Goal: Find specific page/section: Find specific page/section

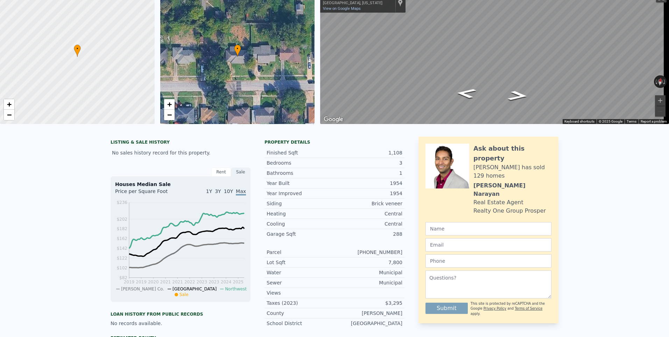
scroll to position [2, 0]
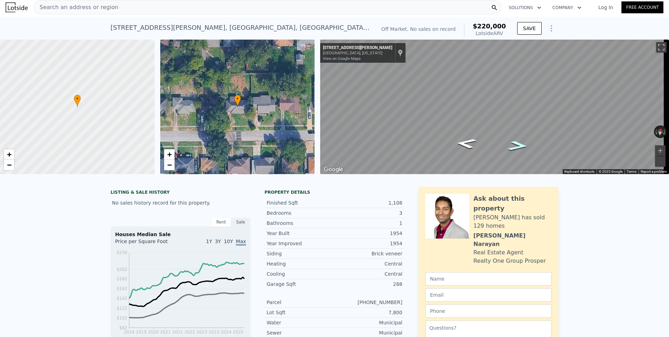
click at [520, 142] on icon "Go East, E Janisch Rd" at bounding box center [517, 145] width 37 height 15
click at [657, 135] on button "Reset the view" at bounding box center [660, 131] width 7 height 13
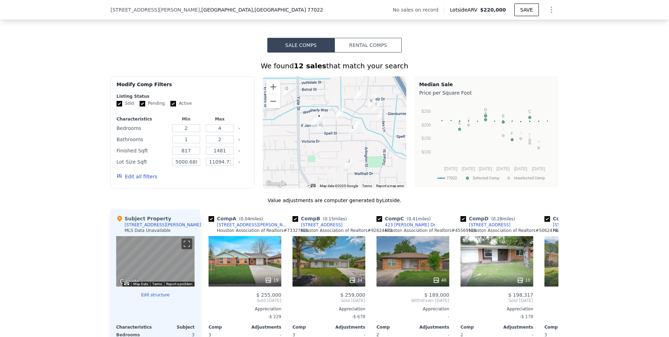
scroll to position [350, 0]
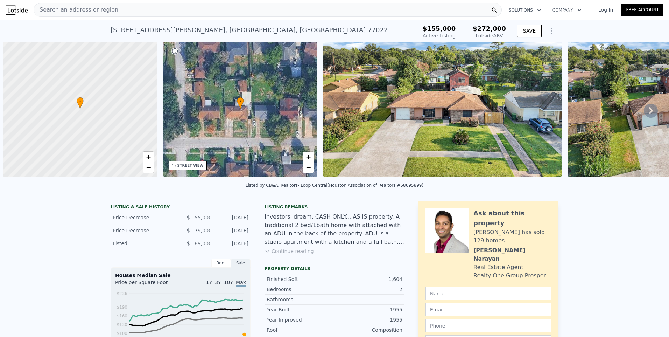
scroll to position [0, 3]
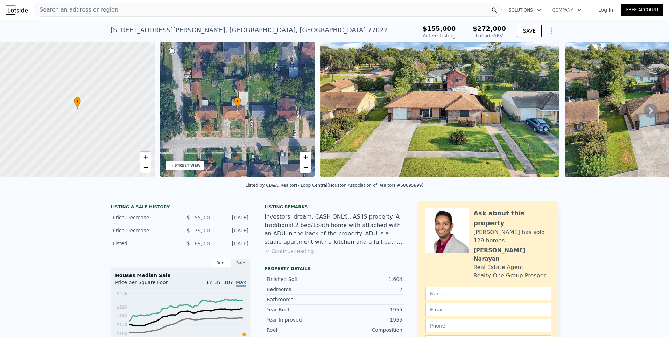
click at [644, 112] on icon at bounding box center [651, 111] width 14 height 14
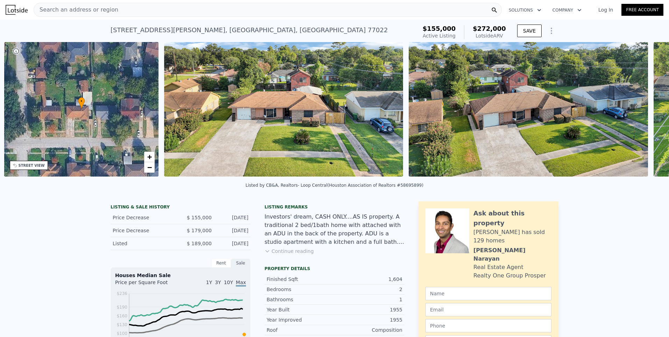
scroll to position [0, 163]
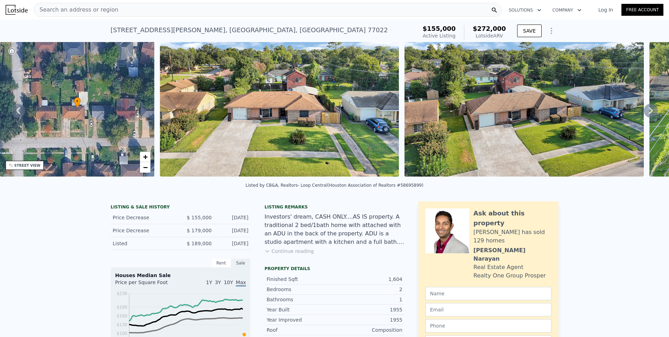
click at [644, 115] on icon at bounding box center [651, 111] width 14 height 14
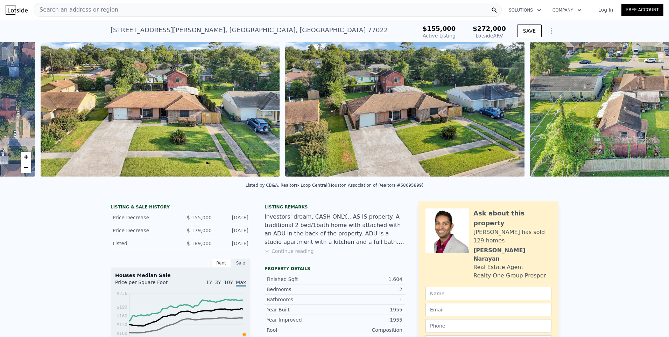
scroll to position [0, 320]
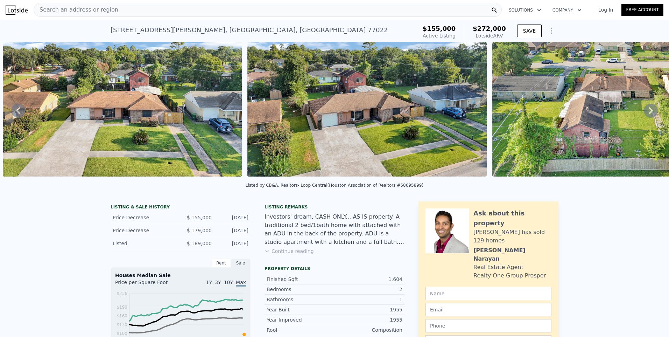
click at [644, 115] on icon at bounding box center [651, 111] width 14 height 14
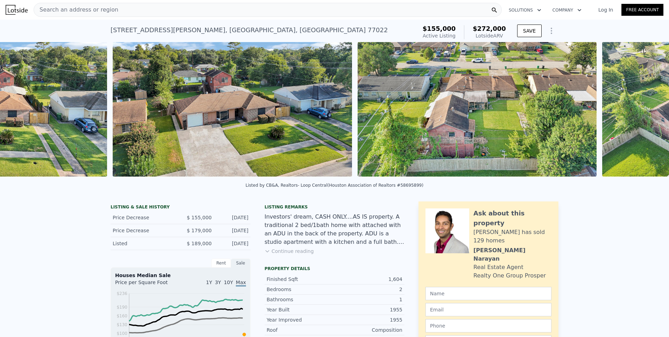
scroll to position [0, 565]
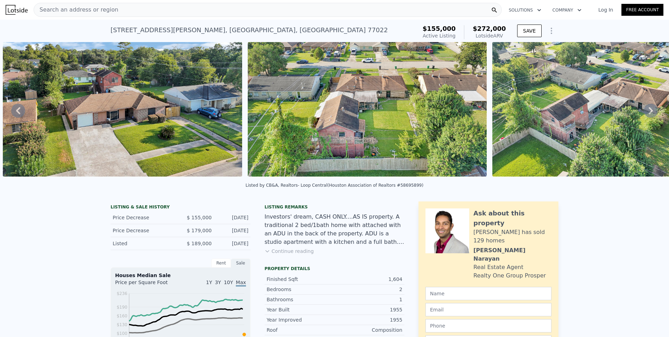
click at [644, 115] on icon at bounding box center [651, 111] width 14 height 14
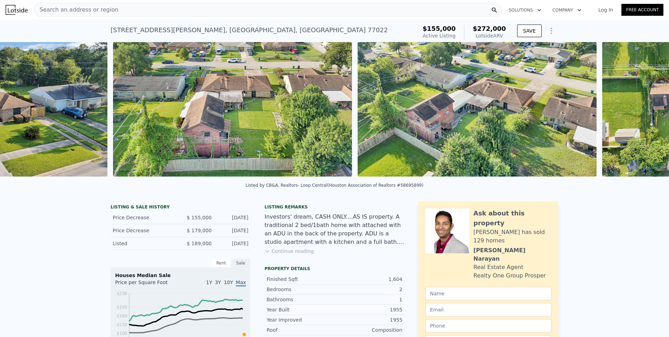
scroll to position [0, 810]
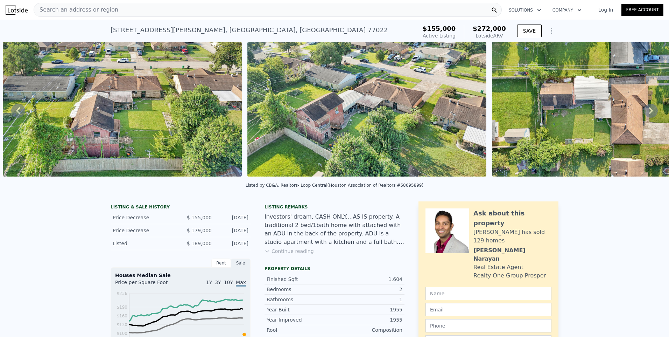
click at [644, 115] on icon at bounding box center [651, 111] width 14 height 14
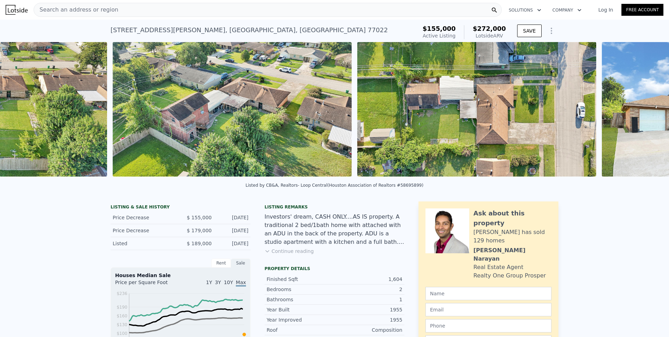
scroll to position [0, 1054]
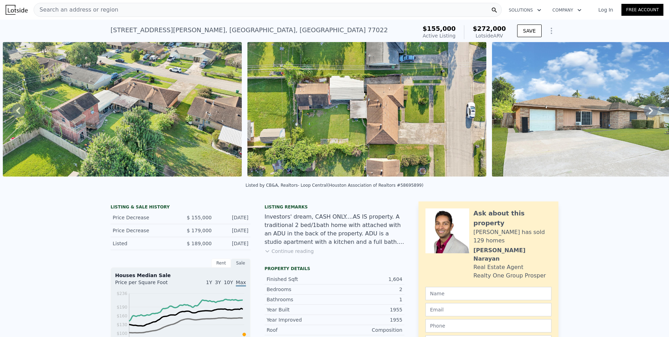
click at [644, 115] on icon at bounding box center [651, 111] width 14 height 14
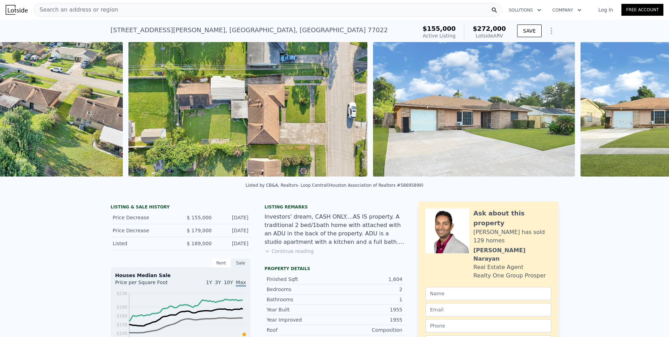
scroll to position [0, 1299]
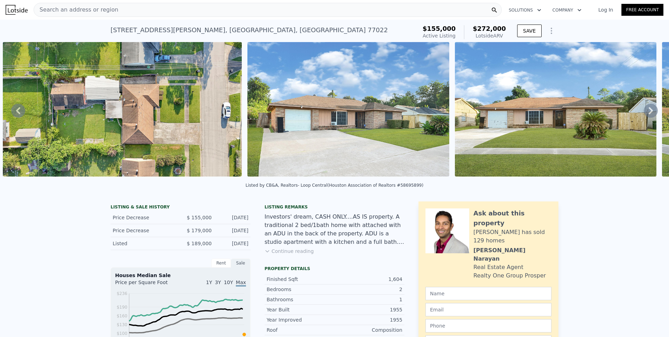
click at [644, 115] on icon at bounding box center [651, 111] width 14 height 14
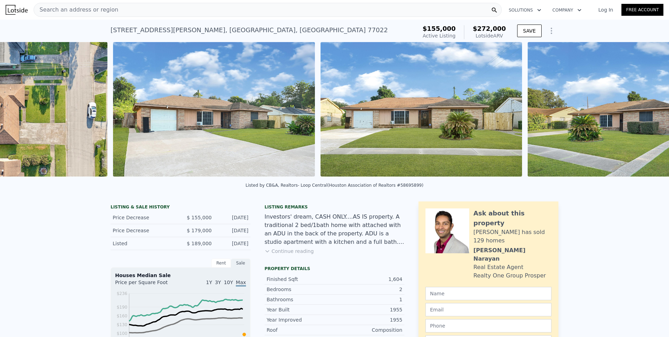
scroll to position [0, 1544]
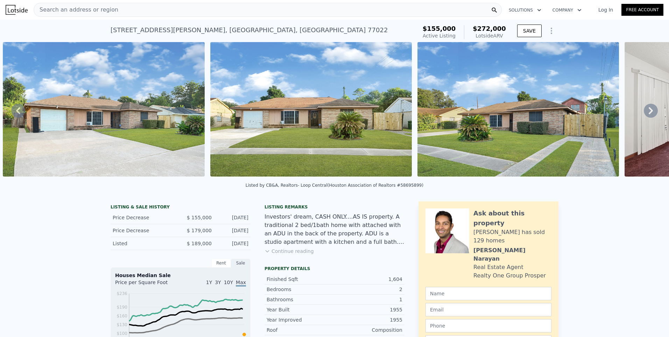
click at [644, 115] on icon at bounding box center [651, 111] width 14 height 14
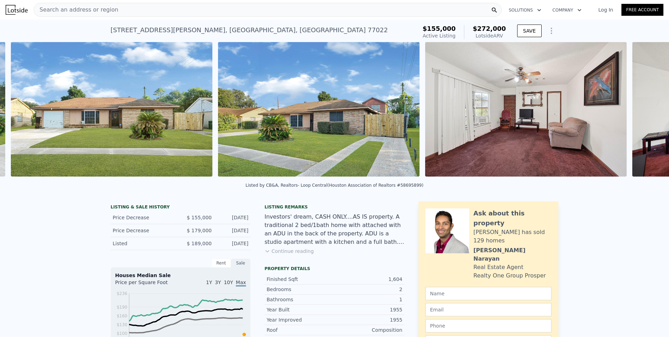
scroll to position [0, 1751]
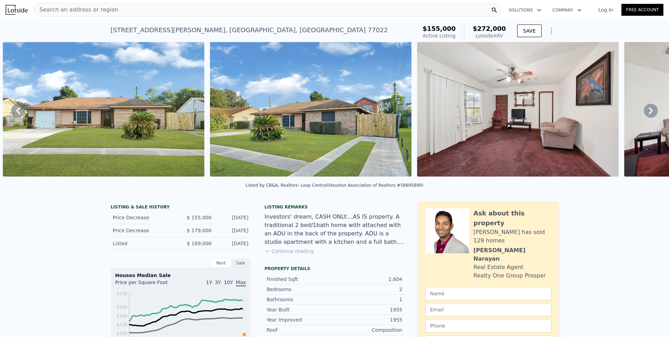
click at [644, 115] on icon at bounding box center [651, 111] width 14 height 14
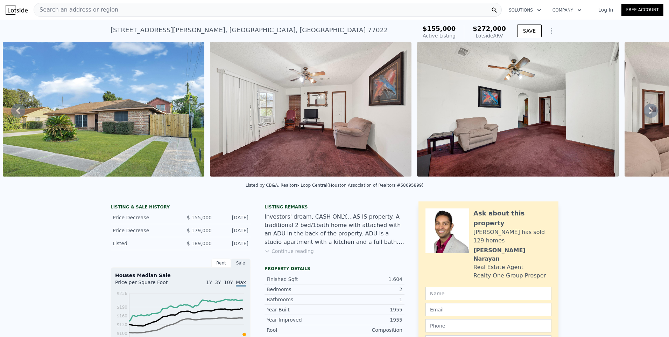
click at [644, 115] on icon at bounding box center [651, 111] width 14 height 14
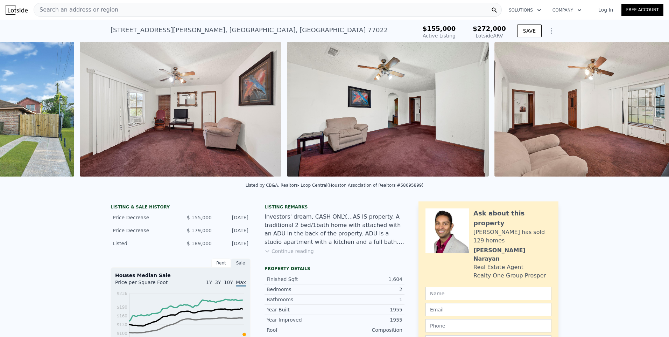
scroll to position [0, 2166]
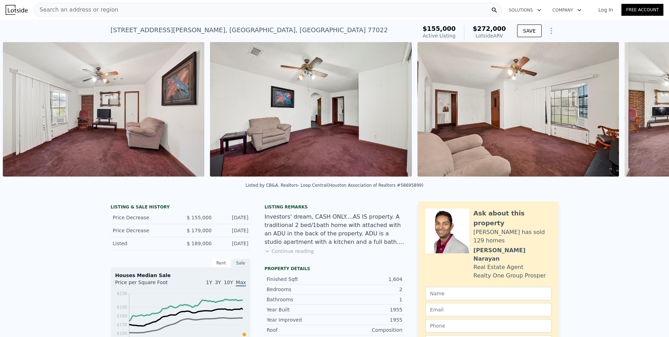
click at [643, 115] on div "• + − • + − STREET VIEW Loading... SATELLITE VIEW" at bounding box center [334, 110] width 669 height 137
click at [644, 115] on icon at bounding box center [651, 111] width 14 height 14
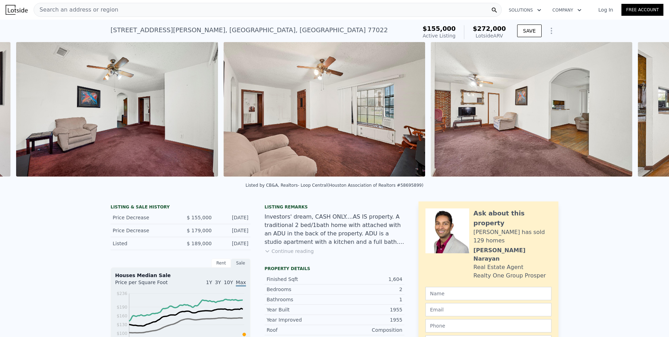
scroll to position [0, 2373]
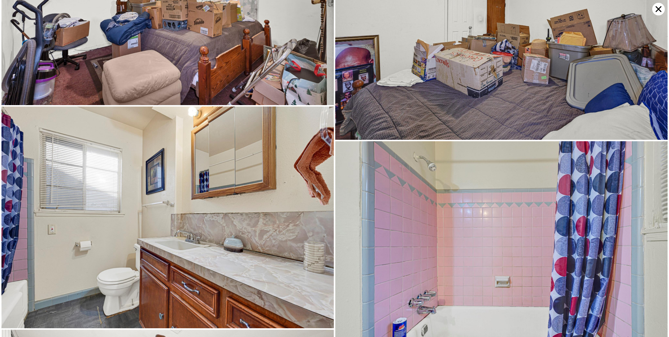
scroll to position [1888, 0]
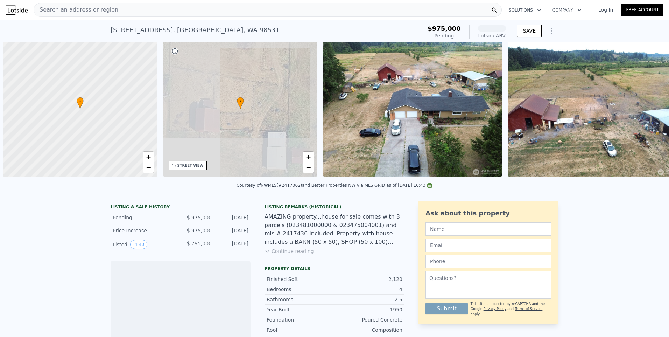
scroll to position [0, 3]
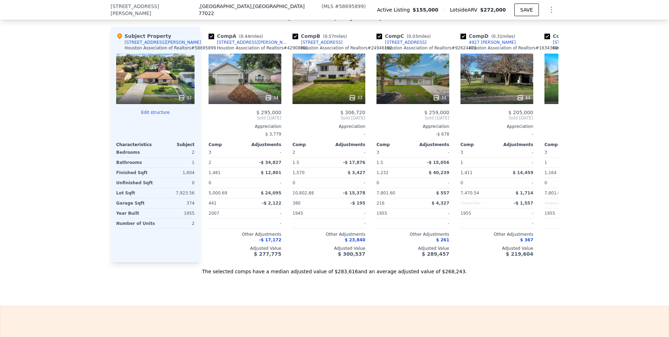
scroll to position [732, 0]
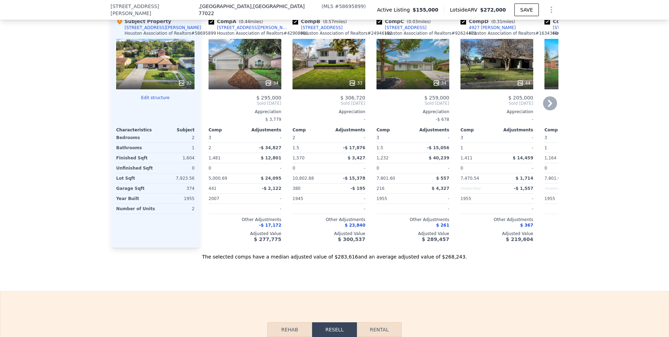
click at [546, 110] on icon at bounding box center [550, 103] width 14 height 14
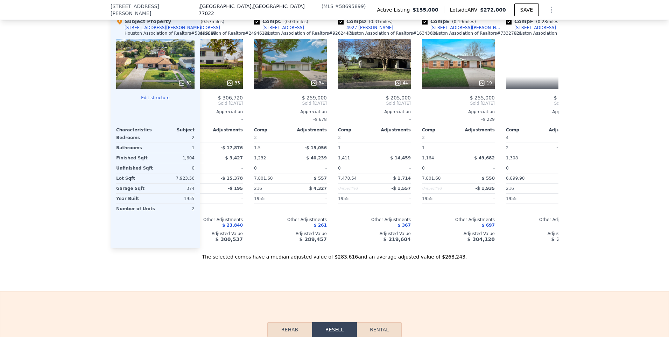
scroll to position [0, 168]
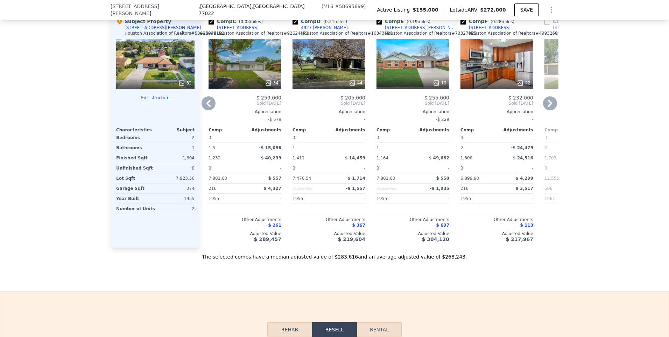
click at [545, 110] on icon at bounding box center [550, 103] width 14 height 14
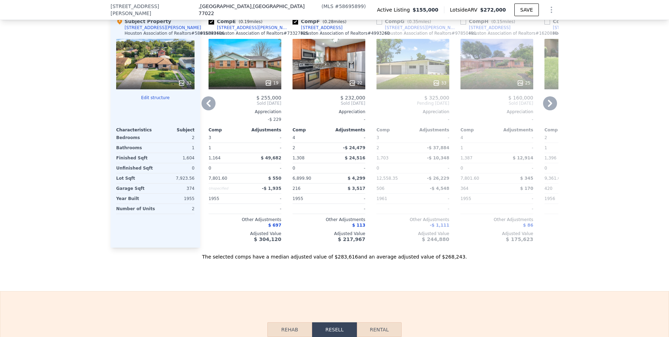
click at [545, 110] on icon at bounding box center [550, 103] width 14 height 14
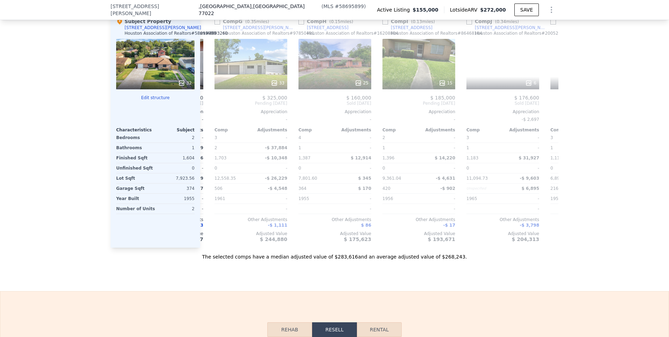
scroll to position [0, 504]
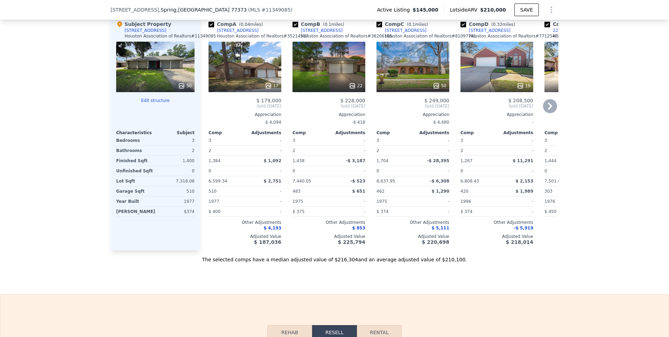
scroll to position [732, 0]
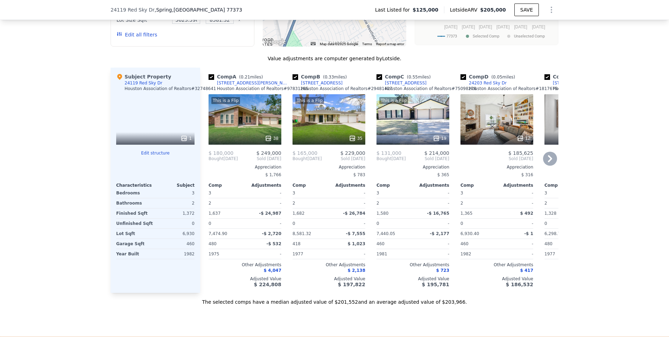
scroll to position [662, 0]
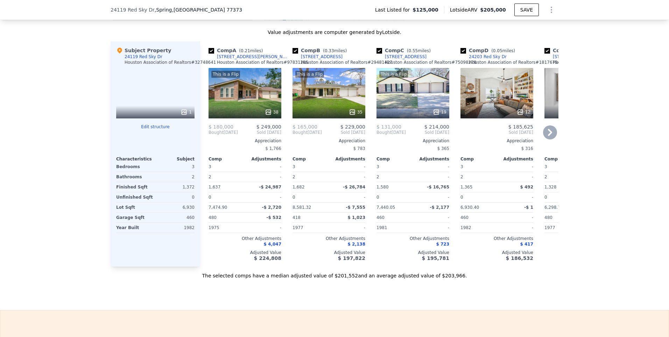
click at [549, 139] on icon at bounding box center [550, 132] width 14 height 14
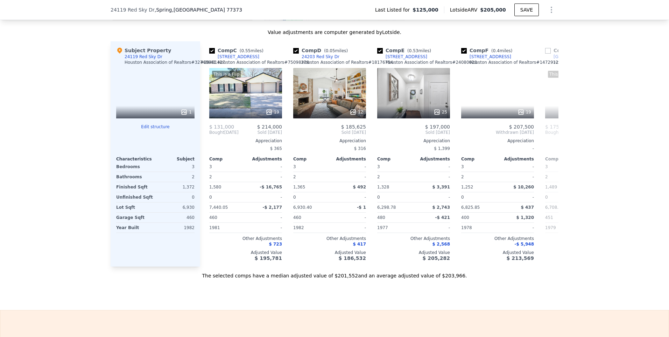
scroll to position [0, 168]
